Goal: Information Seeking & Learning: Learn about a topic

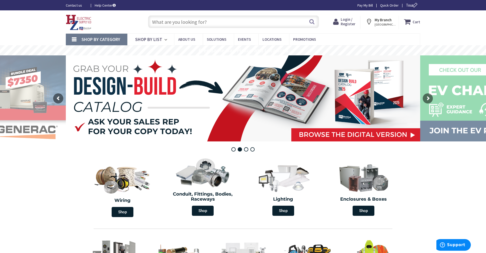
click at [91, 38] on span "Shop By Category" at bounding box center [100, 39] width 39 height 6
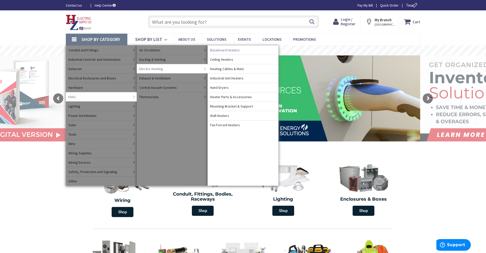
click at [221, 50] on span "Baseboard Heaters" at bounding box center [225, 50] width 30 height 5
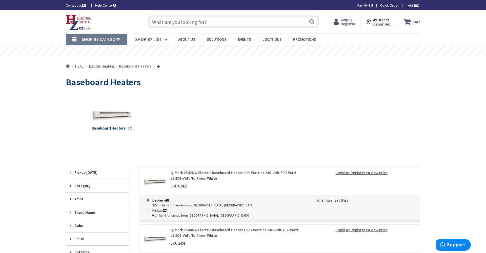
click at [199, 113] on div "Baseboard Heaters (29)" at bounding box center [243, 119] width 336 height 54
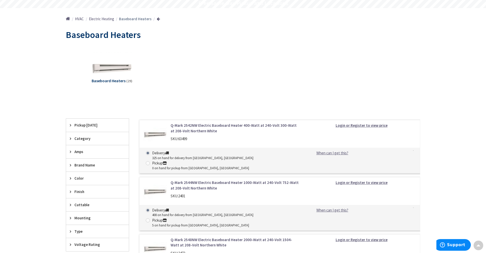
scroll to position [13, 0]
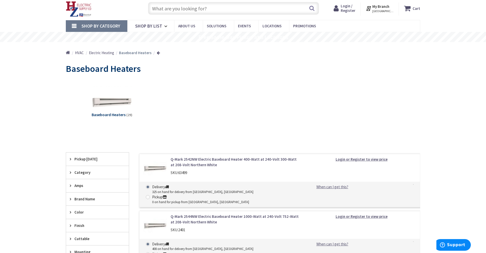
click at [88, 26] on span "Shop By Category" at bounding box center [100, 26] width 39 height 6
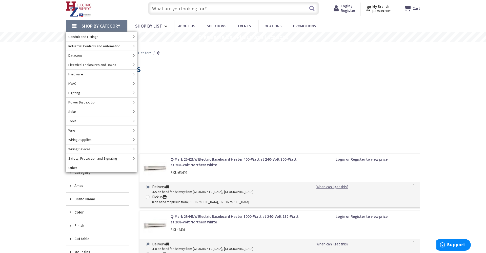
click at [257, 66] on div "Baseboard Heaters" at bounding box center [243, 69] width 354 height 19
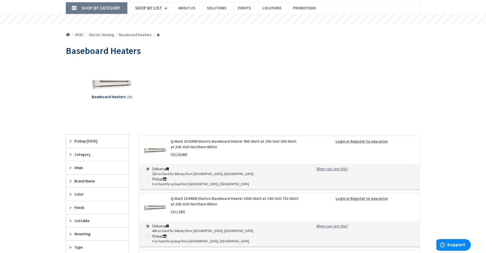
scroll to position [32, 0]
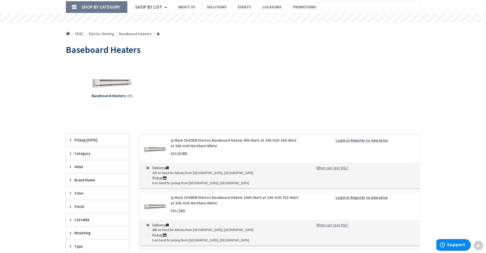
click at [76, 6] on link "Shop By Category" at bounding box center [96, 7] width 61 height 12
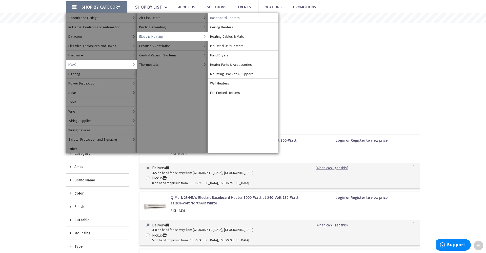
click at [222, 18] on span "Baseboard Heaters" at bounding box center [225, 17] width 30 height 5
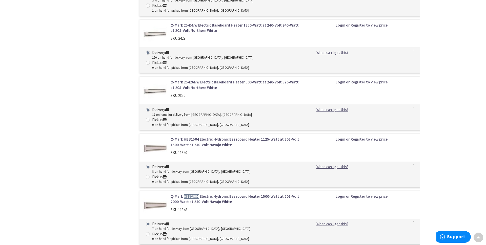
scroll to position [437, 0]
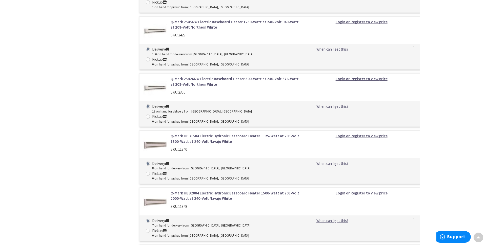
click at [117, 148] on div "Filters 29 items Pickup Today Kingston, NY (0 mi) (4) Poughkeepsie, NY (18.3 mi…" at bounding box center [97, 157] width 63 height 857
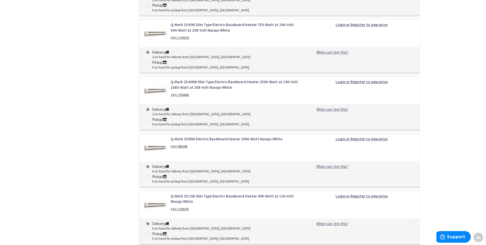
scroll to position [1358, 0]
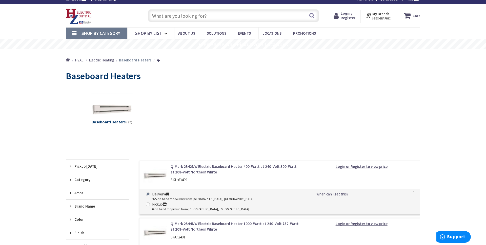
scroll to position [105, 0]
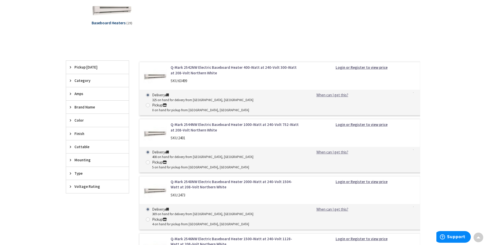
click at [81, 186] on span "Voltage Rating" at bounding box center [94, 186] width 41 height 5
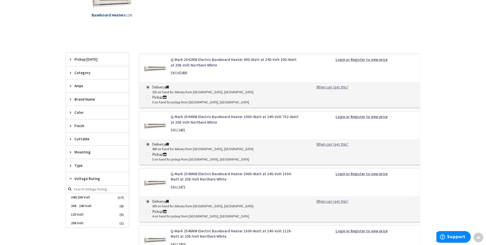
scroll to position [114, 0]
click at [80, 199] on span "240/208 Volt" at bounding box center [97, 197] width 63 height 9
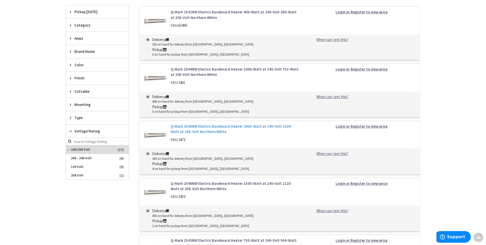
scroll to position [165, 0]
click at [207, 123] on link "Q-Mark 2548NW Electric Baseboard Heater 2000-Watt at 240-Volt 1504-Watt at 208-…" at bounding box center [235, 128] width 129 height 11
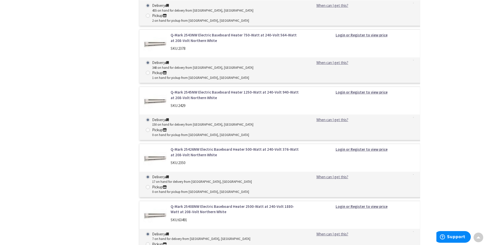
scroll to position [396, 0]
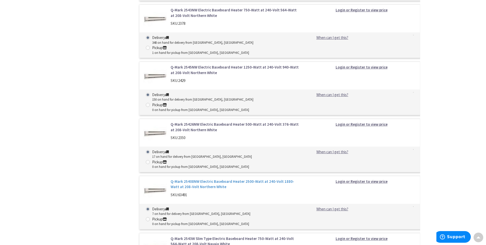
click at [197, 179] on link "Q-Mark 25408NW Electric Baseboard Heater 2500-Watt at 240-Volt 1880-Watt at 208…" at bounding box center [235, 184] width 129 height 11
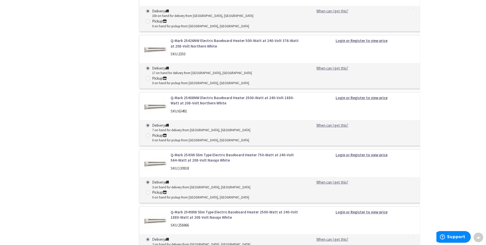
scroll to position [483, 0]
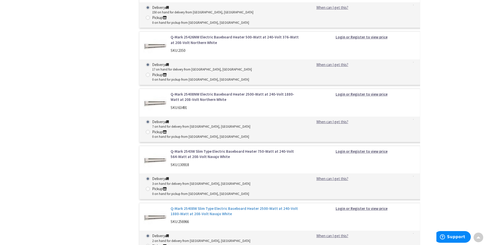
click at [198, 206] on link "Q-Mark 25408W Slim Type Electric Baseboard Heater 2500-Watt at 240-Volt 1880-Wa…" at bounding box center [235, 211] width 129 height 11
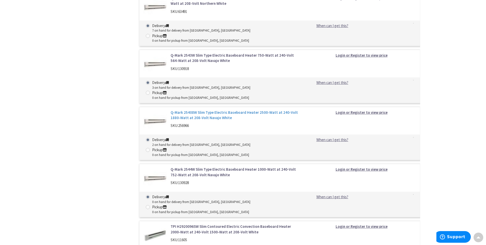
scroll to position [581, 0]
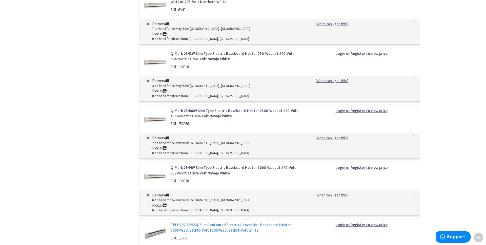
click at [190, 222] on link "TPI H2920096SW Slim Contoured Electric Convection Baseboard Heater 2000-Watt at…" at bounding box center [235, 227] width 129 height 11
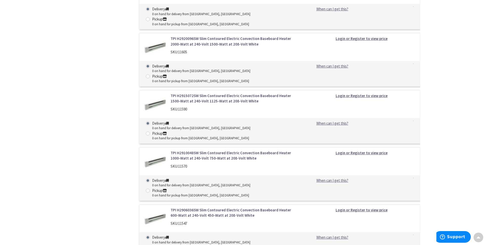
scroll to position [768, 0]
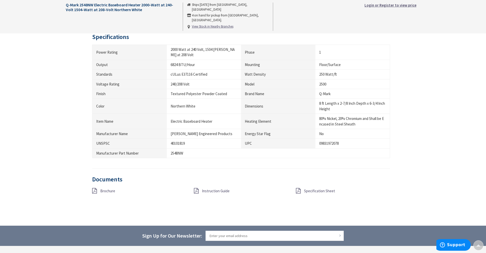
scroll to position [316, 0]
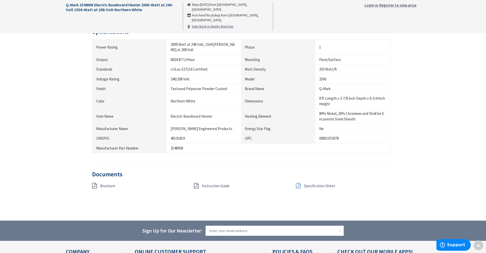
click at [298, 183] on icon at bounding box center [298, 186] width 5 height 6
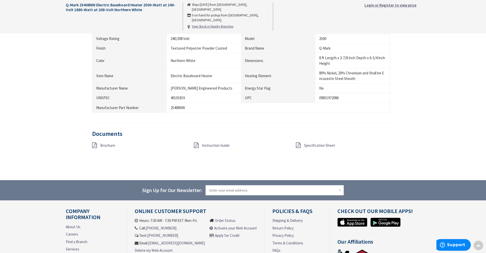
scroll to position [313, 0]
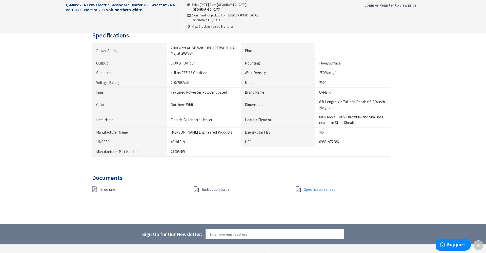
click at [304, 188] on span "Specification Sheet" at bounding box center [319, 189] width 31 height 5
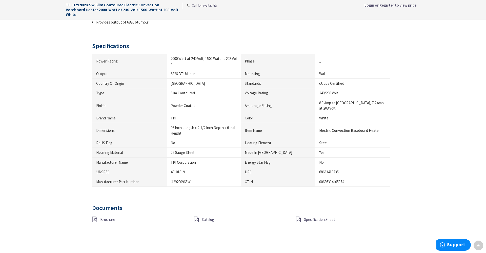
scroll to position [284, 0]
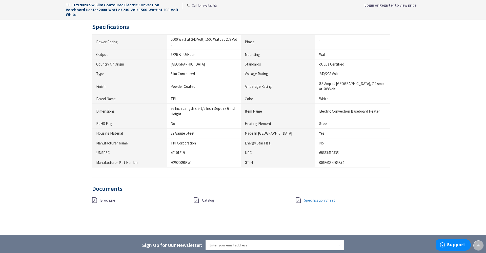
click at [304, 198] on span "Specification Sheet" at bounding box center [319, 200] width 31 height 5
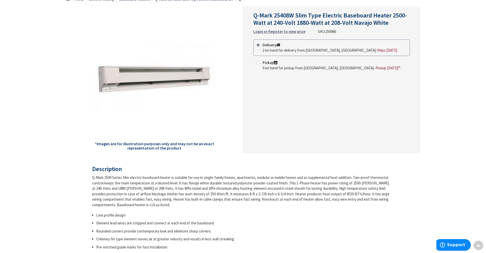
scroll to position [48, 0]
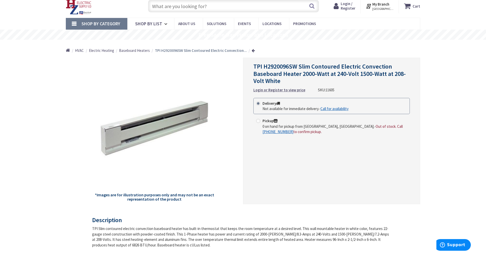
scroll to position [14, 0]
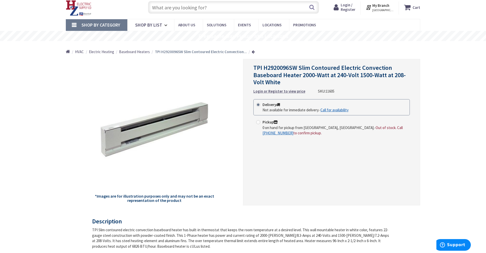
click at [259, 68] on span "TPI H2920096SW Slim Contoured Electric Convection Baseboard Heater 2000-Watt at…" at bounding box center [329, 75] width 152 height 23
copy span "TPI"
